Goal: Information Seeking & Learning: Understand process/instructions

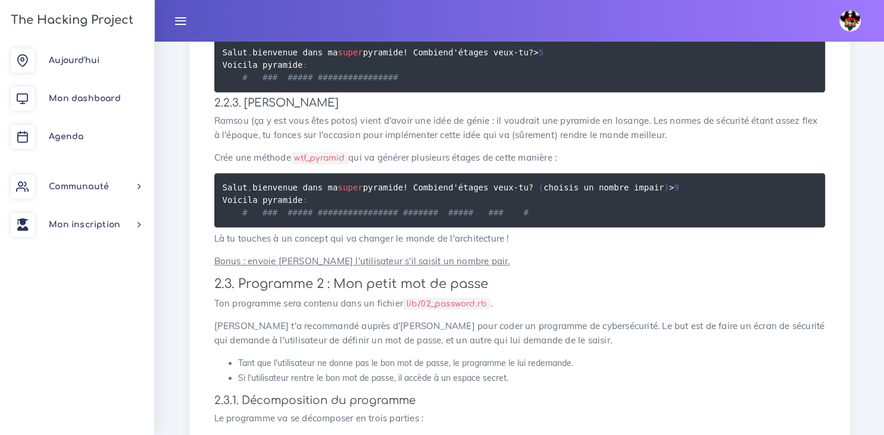
scroll to position [984, 0]
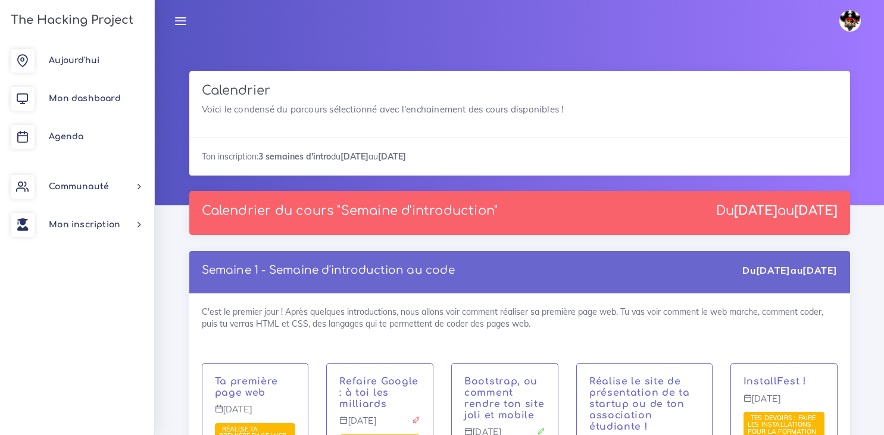
scroll to position [789, 0]
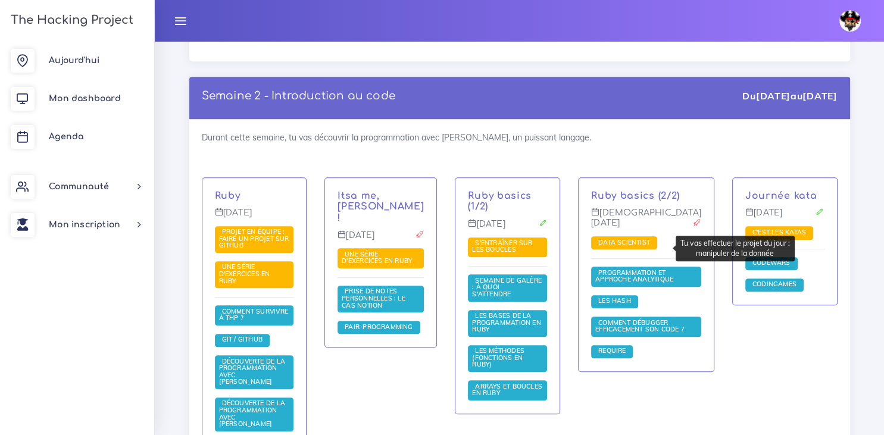
click at [640, 247] on span "Data scientist" at bounding box center [625, 242] width 58 height 8
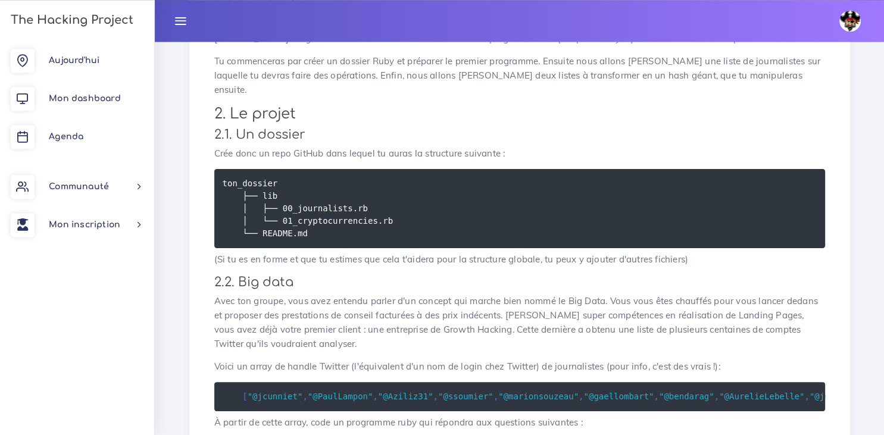
scroll to position [201, 0]
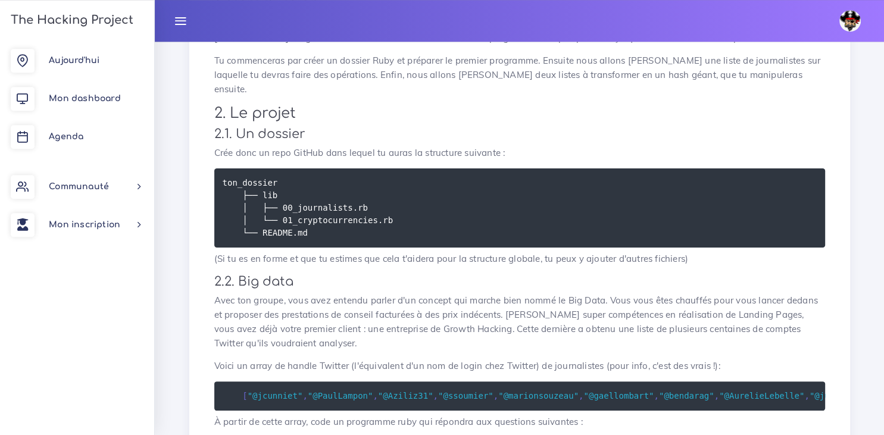
drag, startPoint x: 209, startPoint y: 136, endPoint x: 361, endPoint y: 229, distance: 178.0
copy div "Crée donc un repo GitHub dans lequel tu auras la structure suivante : ton_dossi…"
click at [320, 275] on h3 "2.2. Big data" at bounding box center [519, 282] width 611 height 15
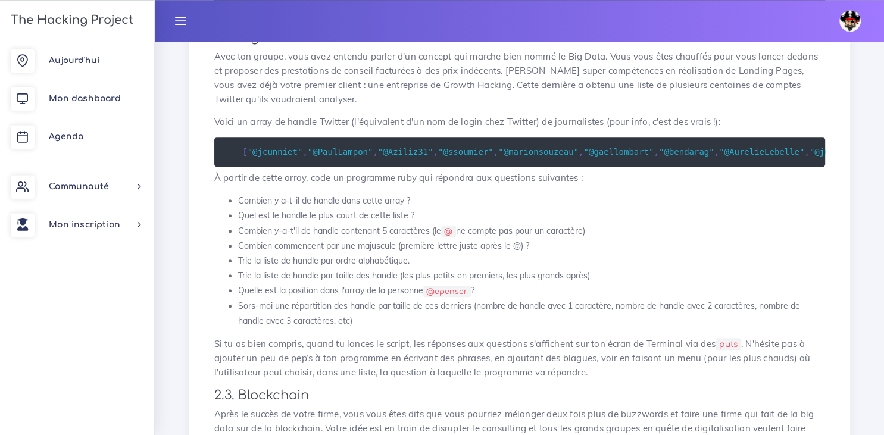
scroll to position [445, 0]
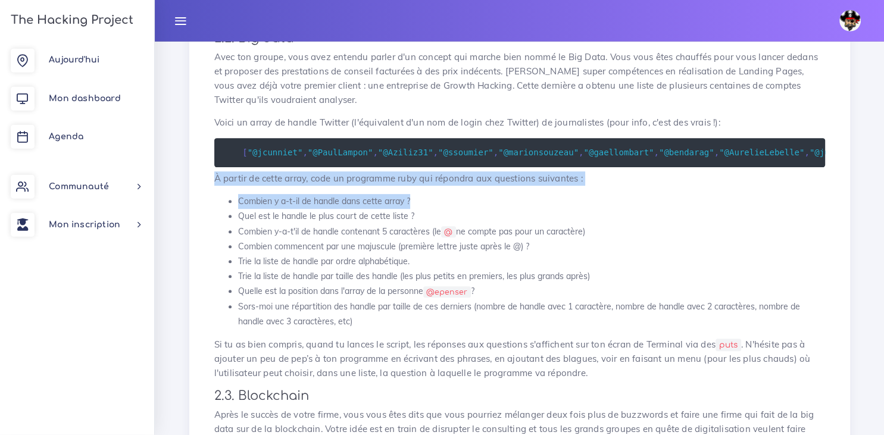
drag, startPoint x: 216, startPoint y: 163, endPoint x: 412, endPoint y: 185, distance: 197.8
click at [412, 185] on div "Data scientist Tu vas effectuer le projet du jour : manipuler de la donnée 1. I…" at bounding box center [520, 272] width 636 height 1159
copy div "À partir de cette array, code un programme ruby qui répondra aux questions suiv…"
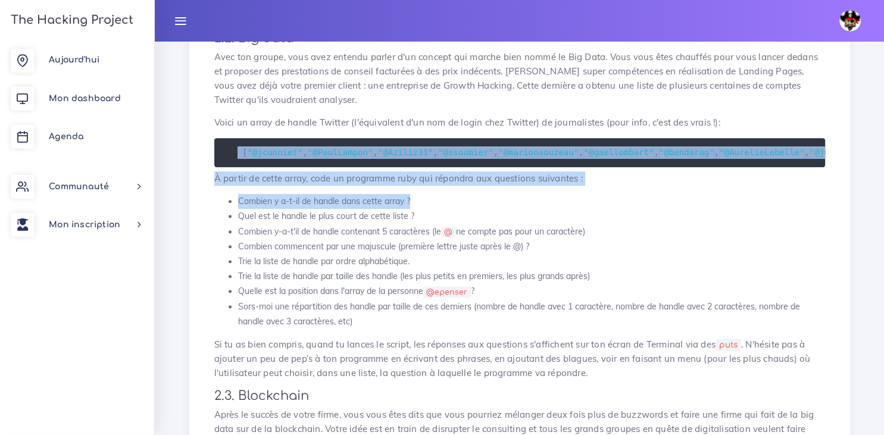
drag, startPoint x: 236, startPoint y: 138, endPoint x: 469, endPoint y: 186, distance: 237.2
click at [469, 167] on pre "[ "@jcunniet" , "@PaulLampon" , "@Aziliz31" , "@ssoumier" , "@marionsouzeau" , …" at bounding box center [519, 152] width 611 height 29
copy div "[ "@jcunniet" , "@PaulLampon" , "@Aziliz31" , "@ssoumier" , "@marionsouzeau" , …"
click at [238, 209] on li "Quel est le handle le plus court de cette liste ?" at bounding box center [531, 216] width 587 height 15
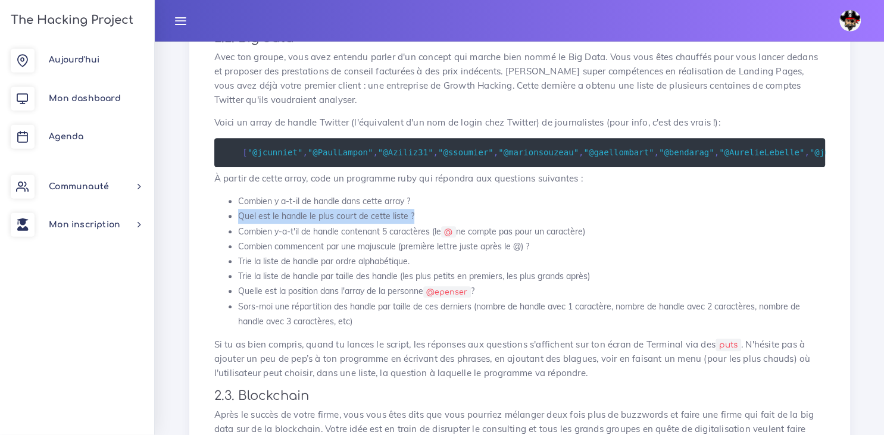
drag, startPoint x: 413, startPoint y: 202, endPoint x: 237, endPoint y: 205, distance: 176.3
click at [238, 209] on li "Quel est le handle le plus court de cette liste ?" at bounding box center [531, 216] width 587 height 15
copy li "Quel est le handle le plus court de cette liste ?"
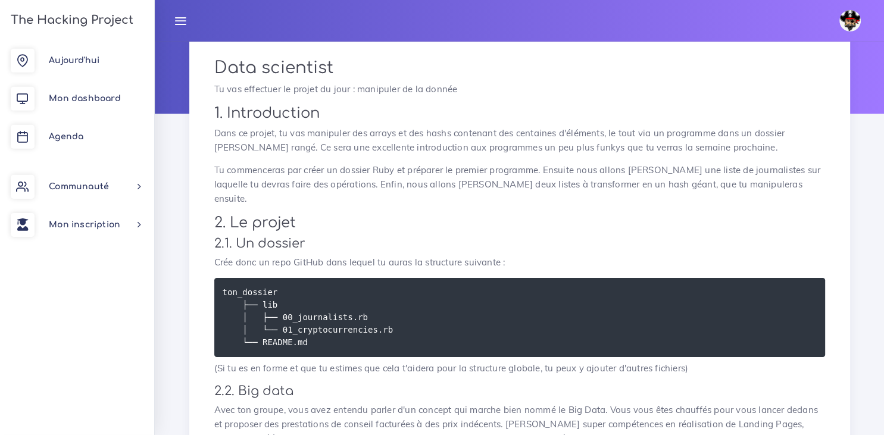
scroll to position [92, 0]
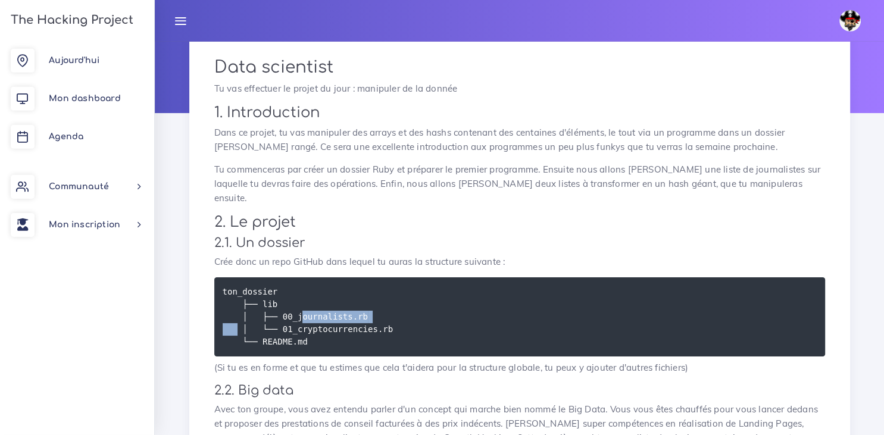
drag, startPoint x: 357, startPoint y: 306, endPoint x: 278, endPoint y: 304, distance: 79.8
click at [278, 304] on pre "ton_dossier ├── lib │ ├── 00_journalists.rb │ └── 01_cryptocurrencies.rb └── RE…" at bounding box center [519, 317] width 611 height 79
copy code "00_journalists.rb"
drag, startPoint x: 384, startPoint y: 315, endPoint x: 276, endPoint y: 316, distance: 108.4
click at [276, 316] on pre "ton_dossier ├── lib │ ├── 00_journalists.rb │ └── 01_cryptocurrencies.rb └── RE…" at bounding box center [519, 317] width 611 height 79
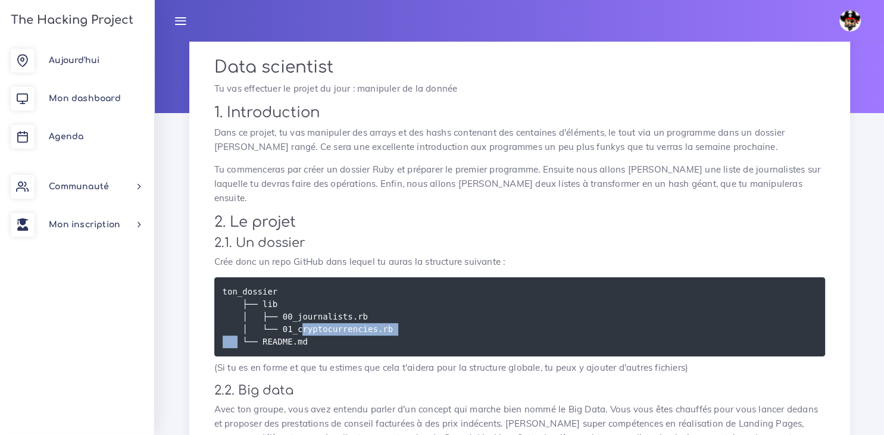
copy code "01_cryptocurrencies.rb"
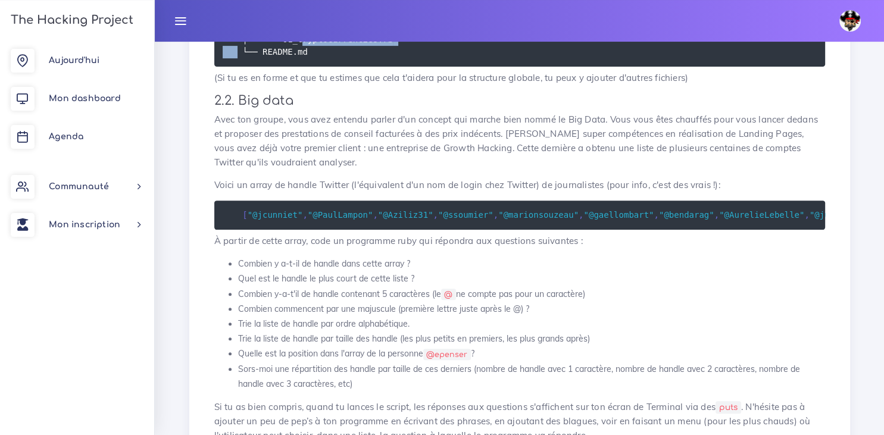
scroll to position [381, 0]
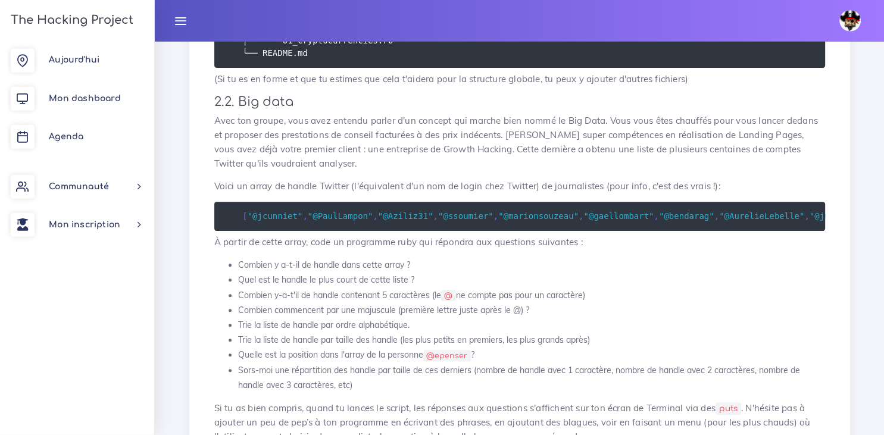
click at [244, 211] on span "[" at bounding box center [244, 216] width 5 height 10
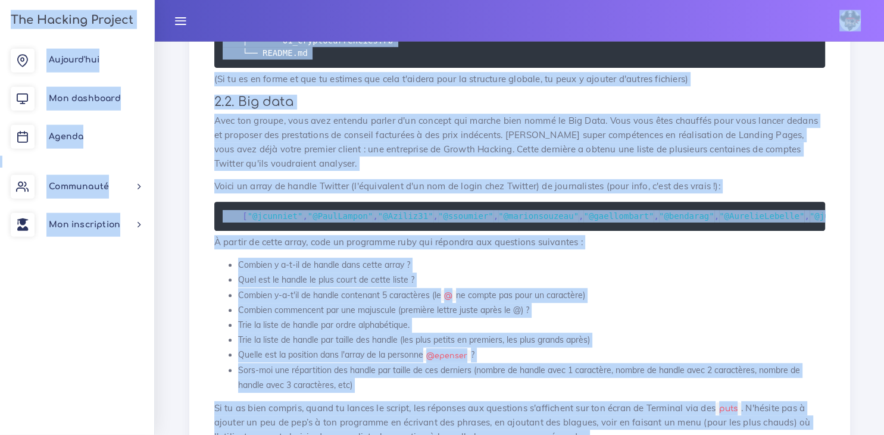
click at [272, 211] on span ""@jcunniet"" at bounding box center [275, 216] width 55 height 10
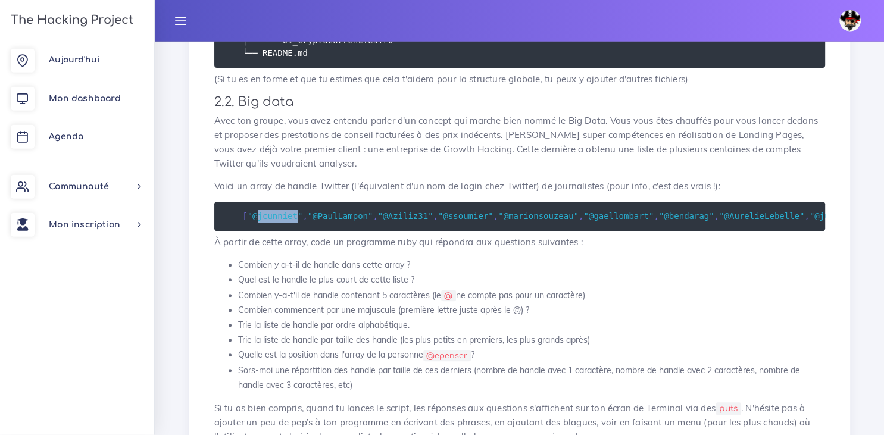
click at [272, 211] on span ""@jcunniet"" at bounding box center [275, 216] width 55 height 10
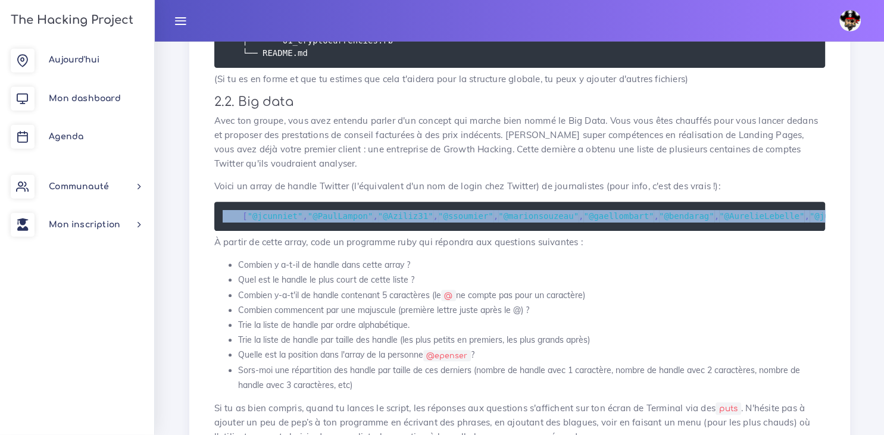
click at [272, 211] on span ""@jcunniet"" at bounding box center [275, 216] width 55 height 10
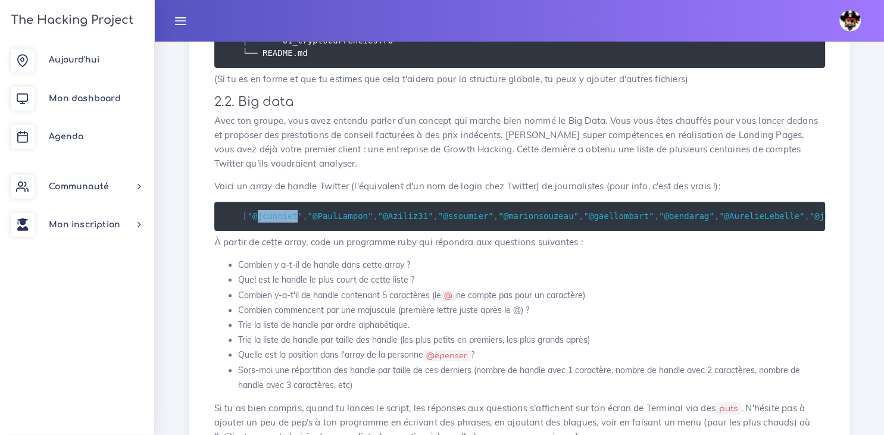
click at [272, 211] on span ""@jcunniet"" at bounding box center [275, 216] width 55 height 10
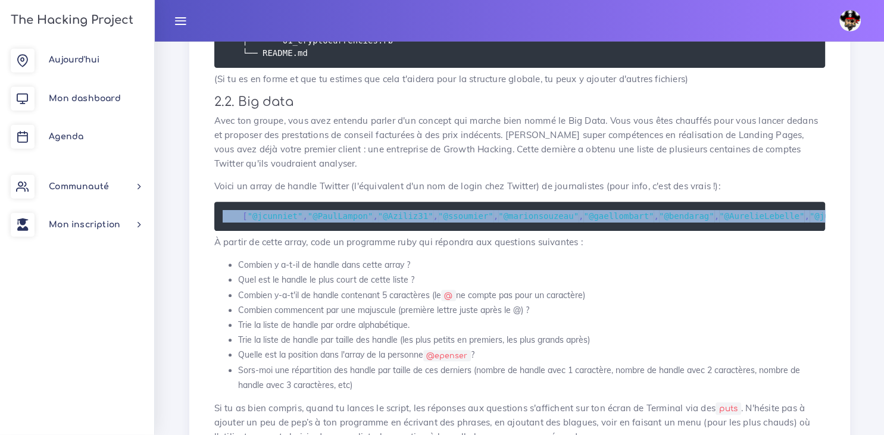
click at [272, 211] on span ""@jcunniet"" at bounding box center [275, 216] width 55 height 10
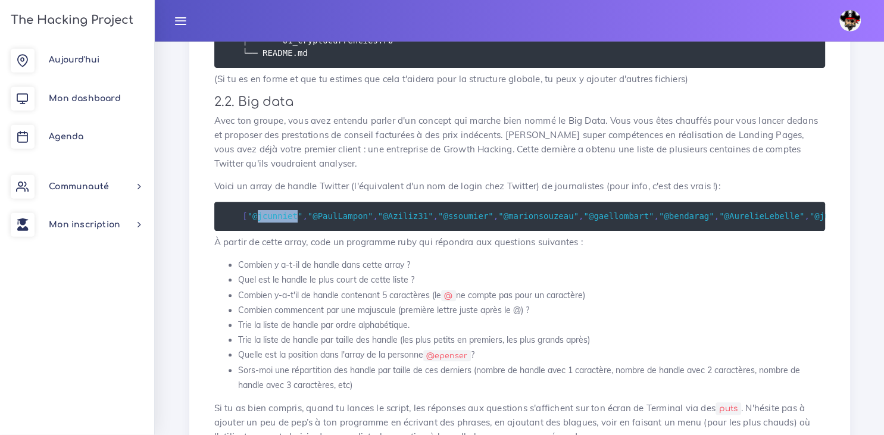
click at [272, 211] on span ""@jcunniet"" at bounding box center [275, 216] width 55 height 10
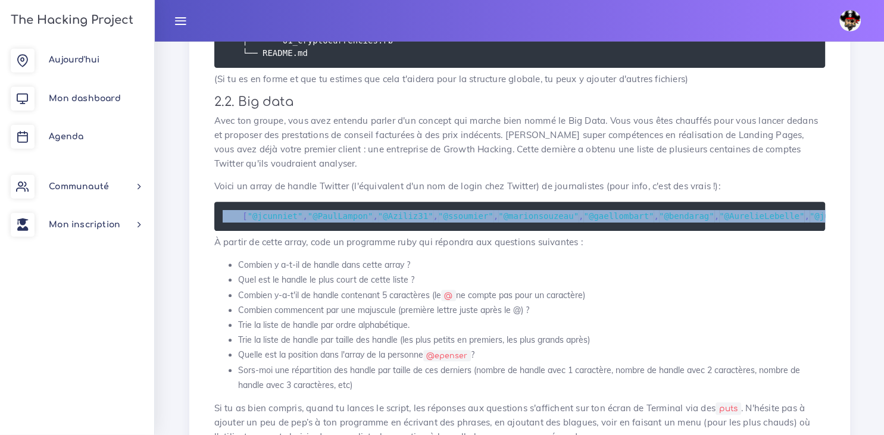
click at [272, 211] on span ""@jcunniet"" at bounding box center [275, 216] width 55 height 10
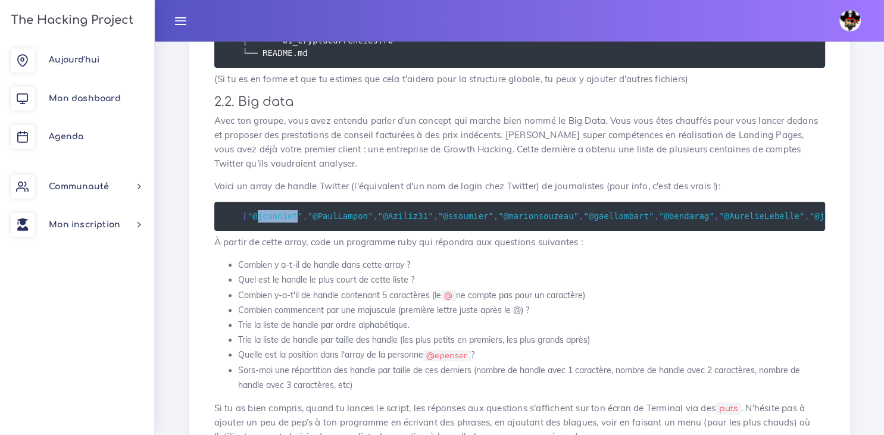
click at [272, 211] on span ""@jcunniet"" at bounding box center [275, 216] width 55 height 10
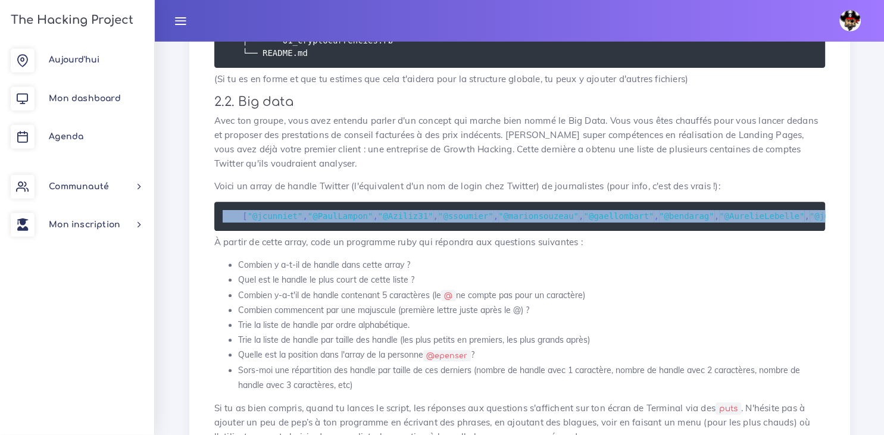
click at [272, 211] on span ""@jcunniet"" at bounding box center [275, 216] width 55 height 10
copy code "[ "@jcunniet" , "@PaulLampon" , "@Aziliz31" , "@ssoumier" , "@marionsouzeau" , …"
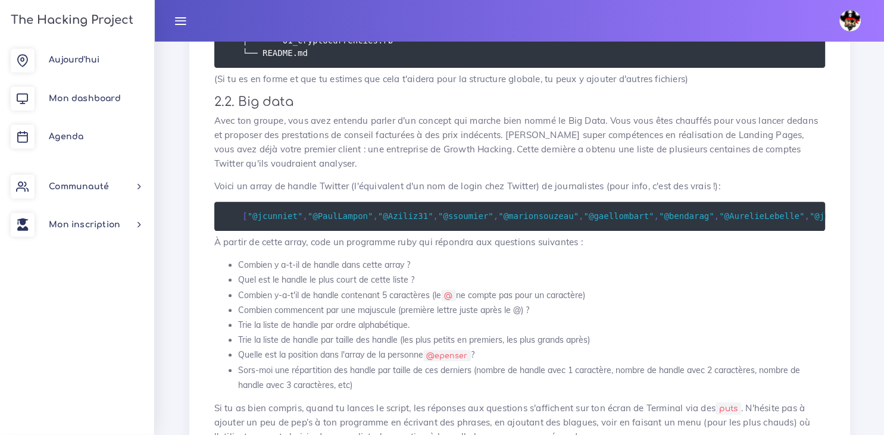
click at [441, 273] on li "Quel est le handle le plus court de cette liste ?" at bounding box center [531, 280] width 587 height 15
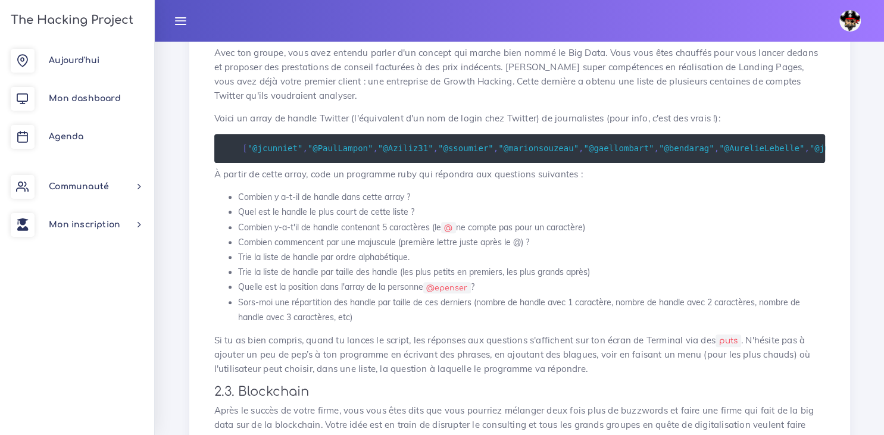
scroll to position [448, 0]
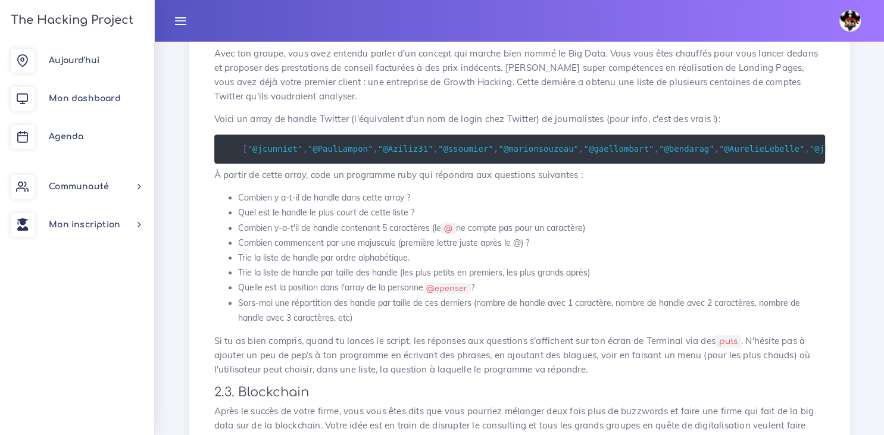
click at [349, 168] on p "À partir de cette array, code un programme ruby qui répondra aux questions suiv…" at bounding box center [519, 175] width 611 height 14
drag, startPoint x: 349, startPoint y: 161, endPoint x: 587, endPoint y: 160, distance: 238.2
click at [587, 168] on p "À partir de cette array, code un programme ruby qui répondra aux questions suiv…" at bounding box center [519, 175] width 611 height 14
copy p "programme ruby qui répondra aux questions suivantes :"
click at [405, 205] on li "Quel est le handle le plus court de cette liste ?" at bounding box center [531, 212] width 587 height 15
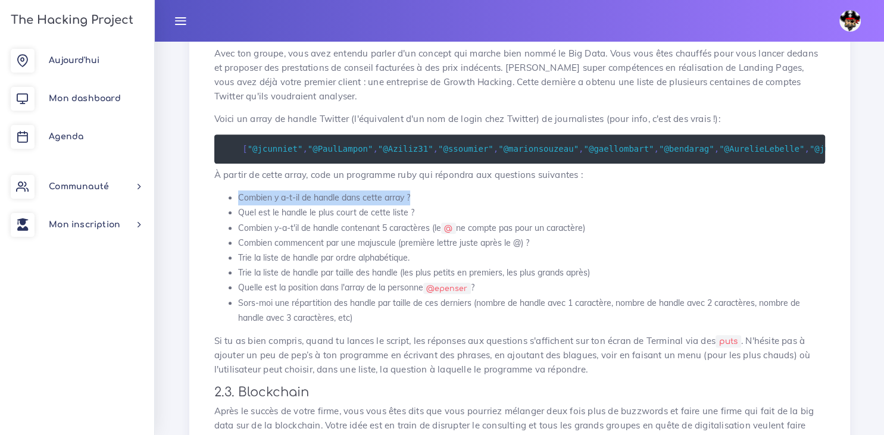
drag, startPoint x: 420, startPoint y: 183, endPoint x: 239, endPoint y: 186, distance: 181.1
click at [239, 191] on li "Combien y a-t-il de handle dans cette array ?" at bounding box center [531, 198] width 587 height 15
copy li "Combien y a-t-il de handle dans cette array ?"
click at [412, 205] on li "Quel est le handle le plus court de cette liste ?" at bounding box center [531, 212] width 587 height 15
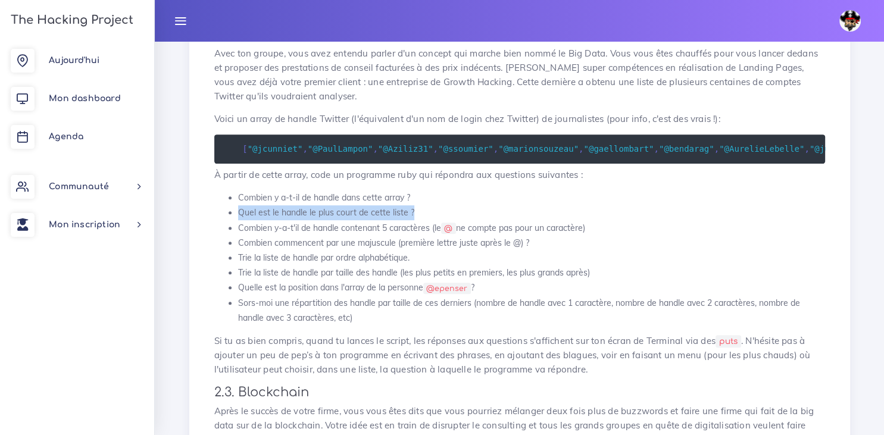
drag, startPoint x: 419, startPoint y: 199, endPoint x: 237, endPoint y: 198, distance: 181.7
click at [238, 205] on li "Quel est le handle le plus court de cette liste ?" at bounding box center [531, 212] width 587 height 15
copy li "Quel est le handle le plus court de cette liste ?"
drag, startPoint x: 596, startPoint y: 218, endPoint x: 238, endPoint y: 210, distance: 358.6
click at [238, 221] on li "Combien y-a-t'il de handle contenant 5 caractères (le @ ne compte pas pour un c…" at bounding box center [531, 228] width 587 height 15
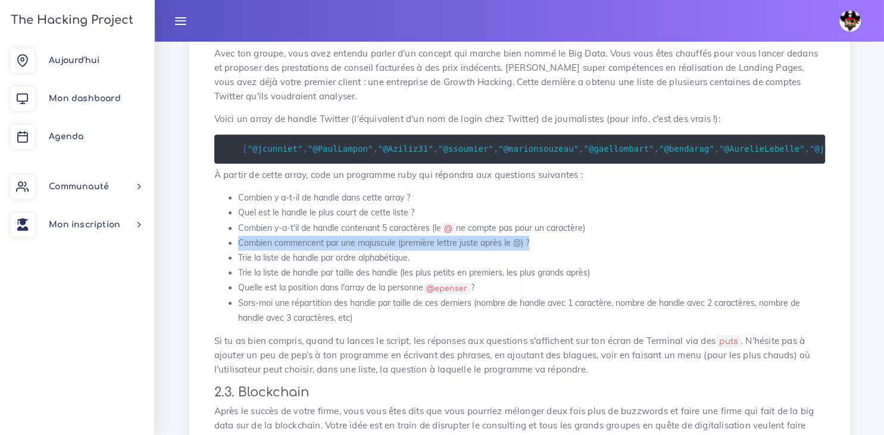
drag, startPoint x: 532, startPoint y: 232, endPoint x: 239, endPoint y: 228, distance: 293.7
click at [239, 236] on li "Combien commencent par une majuscule (première lettre juste après le @) ?" at bounding box center [531, 243] width 587 height 15
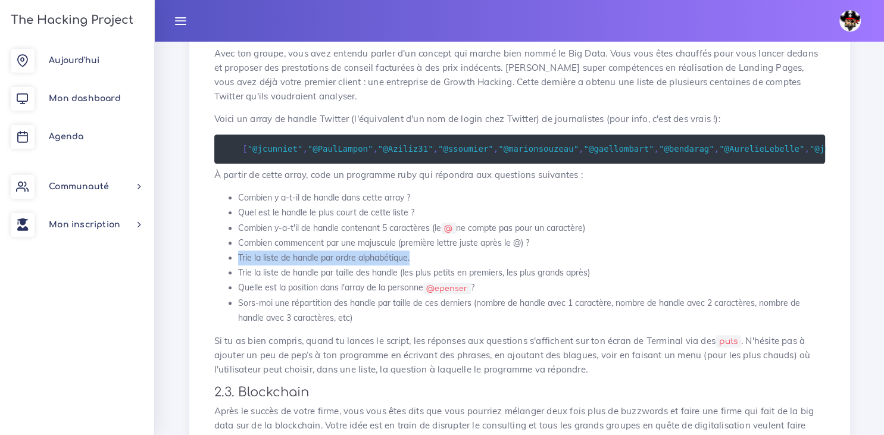
drag, startPoint x: 416, startPoint y: 244, endPoint x: 239, endPoint y: 242, distance: 176.9
click at [239, 251] on li "Trie la liste de handle par ordre alphabétique." at bounding box center [531, 258] width 587 height 15
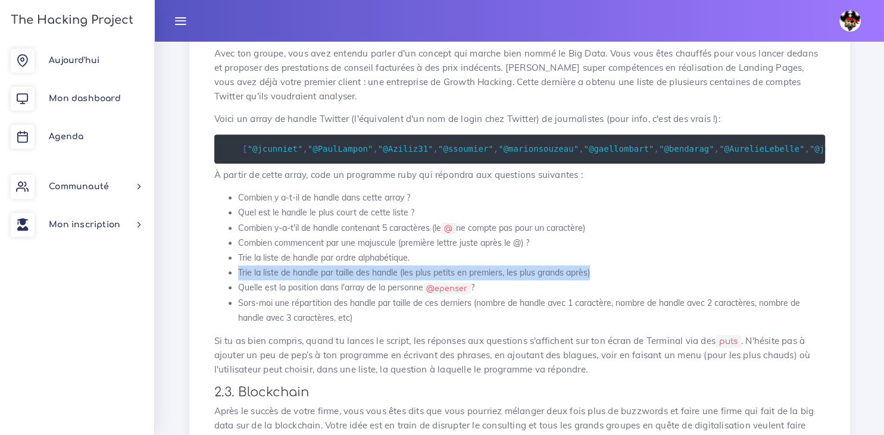
drag, startPoint x: 592, startPoint y: 260, endPoint x: 239, endPoint y: 261, distance: 352.6
click at [239, 266] on li "Trie la liste de handle par taille des handle (les plus petits en premiers, les…" at bounding box center [531, 273] width 587 height 15
drag, startPoint x: 482, startPoint y: 272, endPoint x: 239, endPoint y: 276, distance: 243.0
click at [239, 281] on li "Quelle est la position dans l'array de la personne @epenser ?" at bounding box center [531, 288] width 587 height 15
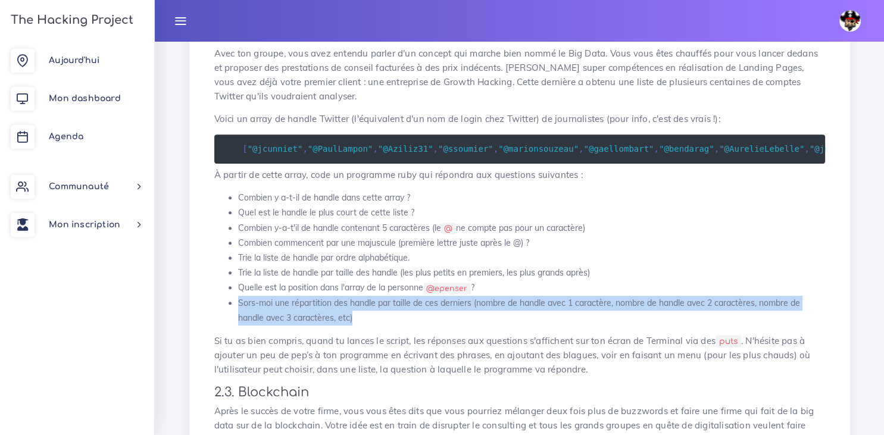
drag, startPoint x: 365, startPoint y: 306, endPoint x: 237, endPoint y: 291, distance: 129.0
click at [238, 296] on li "Sors-moi une répartition des handle par taille de ces derniers (nombre de handl…" at bounding box center [531, 311] width 587 height 30
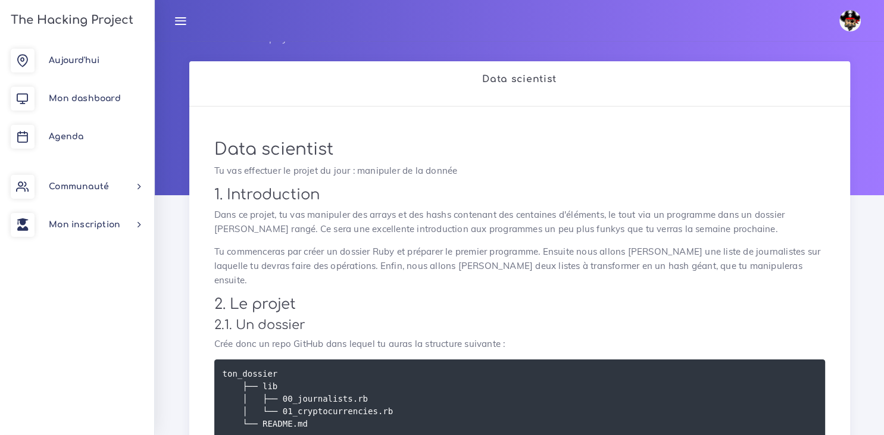
scroll to position [0, 0]
